Goal: Transaction & Acquisition: Download file/media

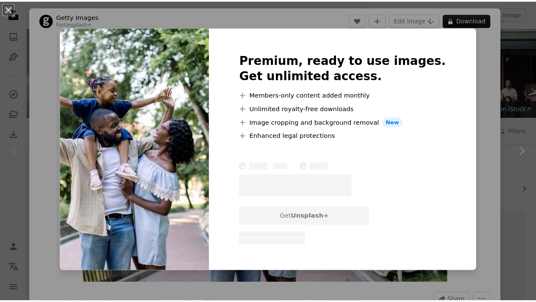
scroll to position [150, 0]
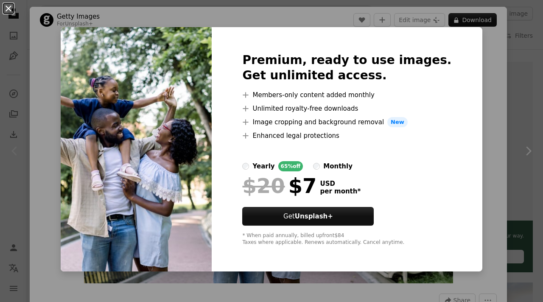
click at [8, 7] on button "An X shape" at bounding box center [8, 8] width 10 height 10
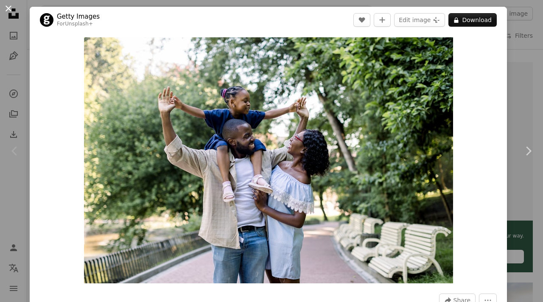
click at [6, 6] on button "An X shape" at bounding box center [8, 8] width 10 height 10
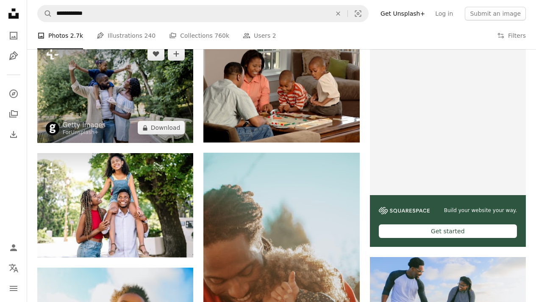
scroll to position [173, 0]
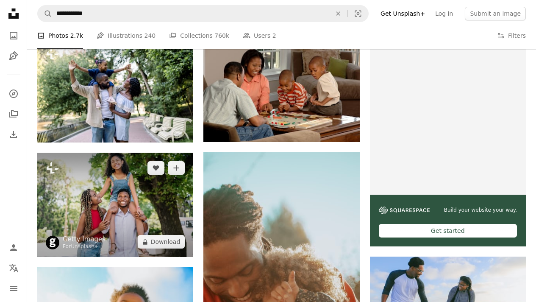
click at [87, 185] on img at bounding box center [115, 205] width 156 height 104
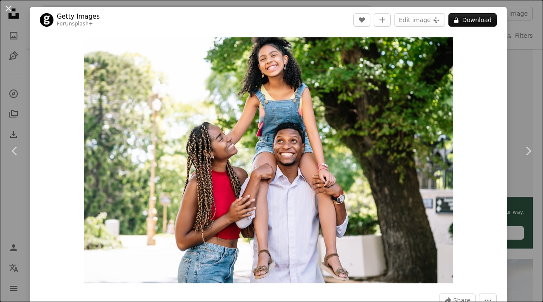
click at [7, 4] on button "An X shape" at bounding box center [8, 8] width 10 height 10
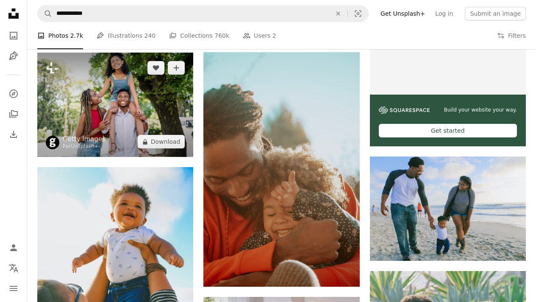
scroll to position [285, 0]
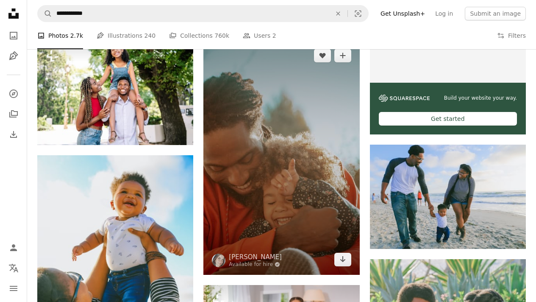
click at [254, 138] on img at bounding box center [282, 157] width 156 height 234
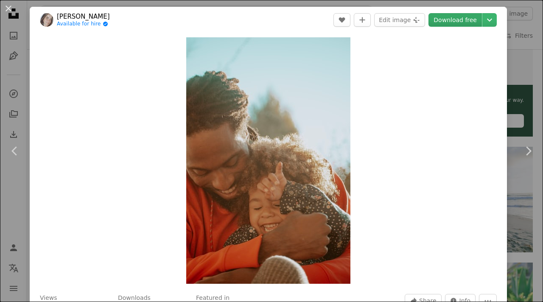
click at [440, 23] on link "Download free" at bounding box center [454, 20] width 53 height 14
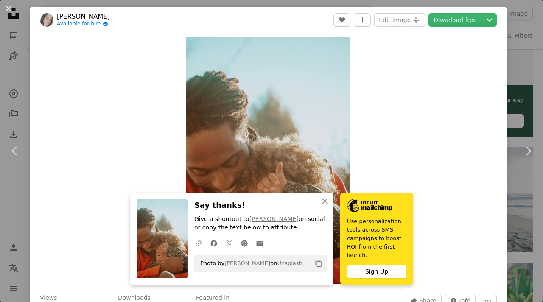
click at [9, 6] on button "An X shape" at bounding box center [8, 8] width 10 height 10
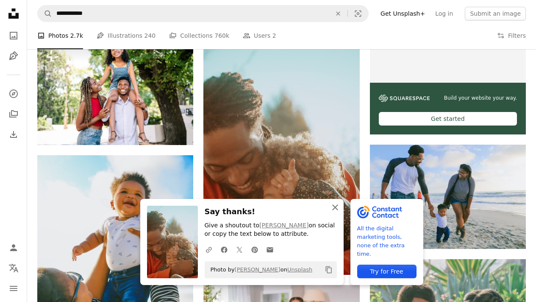
click at [335, 209] on icon "An X shape" at bounding box center [335, 207] width 10 height 10
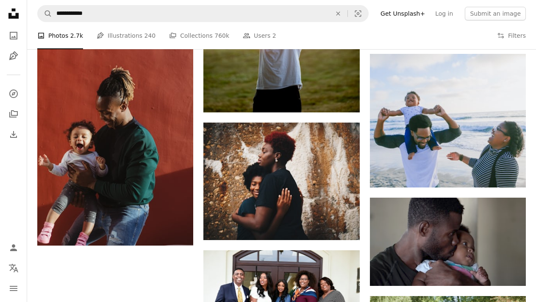
scroll to position [935, 0]
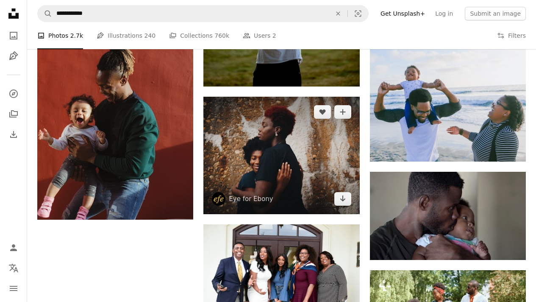
click at [240, 140] on img at bounding box center [282, 155] width 156 height 117
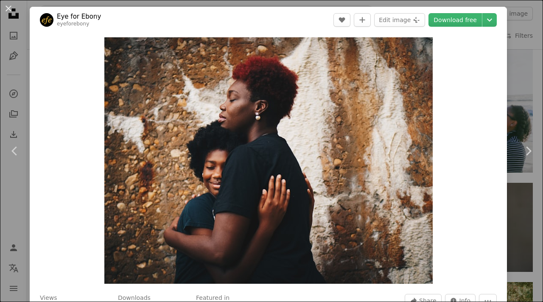
click at [315, 26] on header "Eye for Ebony eyeforebony A heart A plus sign Edit image Plus sign for Unsplash…" at bounding box center [268, 20] width 477 height 26
click at [7, 9] on button "An X shape" at bounding box center [8, 8] width 10 height 10
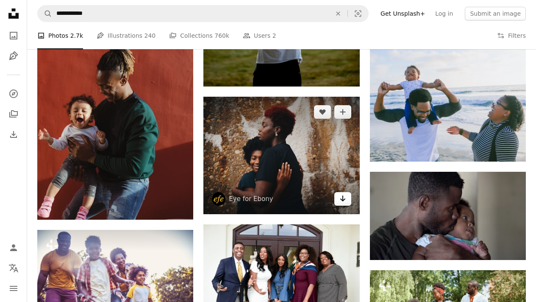
click at [344, 201] on icon "Arrow pointing down" at bounding box center [343, 198] width 7 height 10
